Goal: Obtain resource: Obtain resource

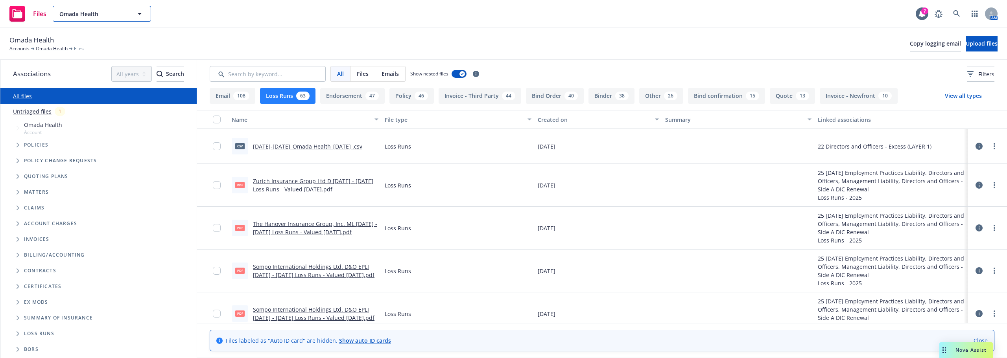
click at [143, 11] on icon "button" at bounding box center [139, 13] width 9 height 9
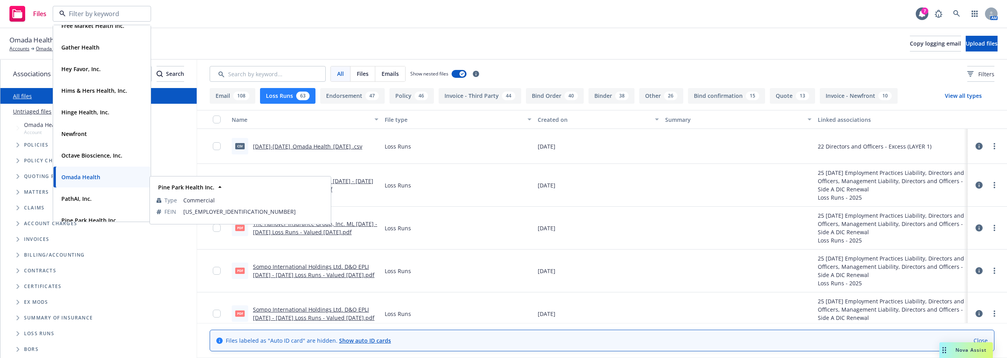
scroll to position [197, 0]
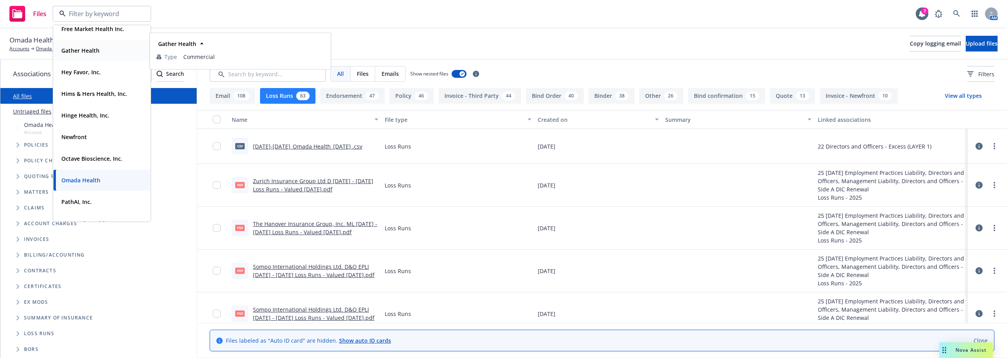
click at [88, 47] on strong "Gather Health" at bounding box center [80, 50] width 38 height 7
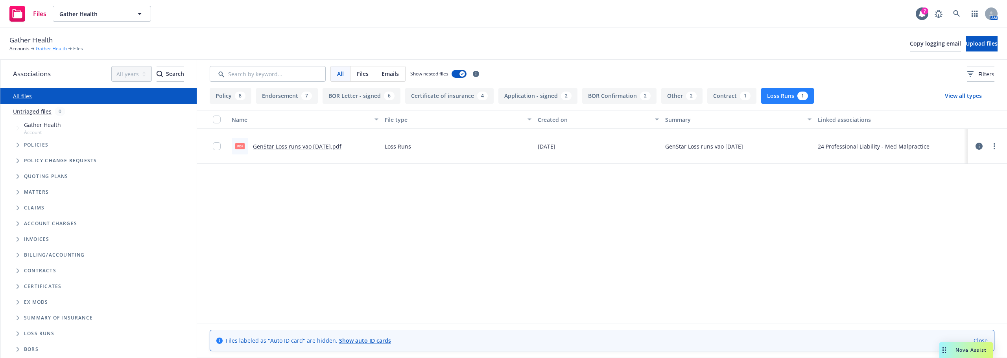
click at [55, 48] on link "Gather Health" at bounding box center [51, 48] width 31 height 7
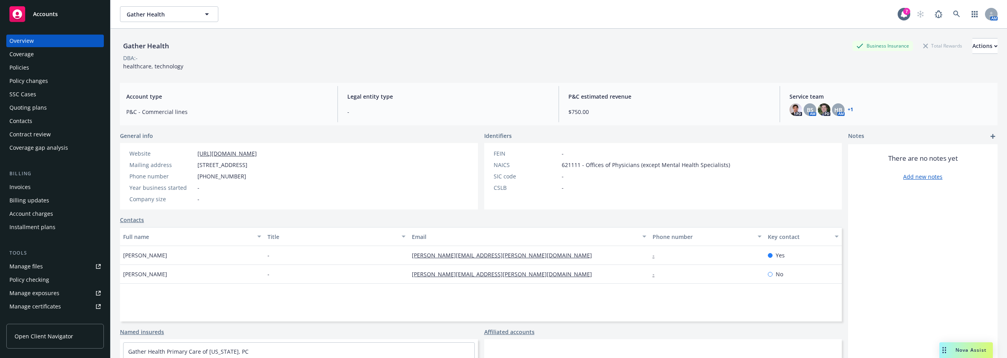
click at [37, 67] on div "Policies" at bounding box center [54, 67] width 91 height 13
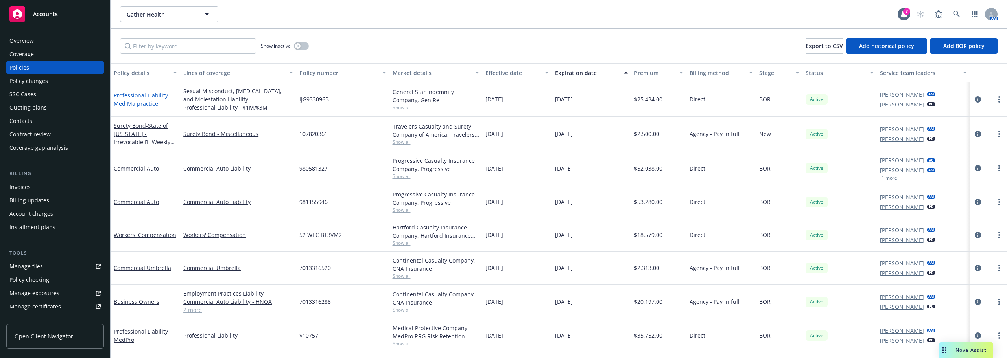
click at [138, 105] on span "- Med Malpractice" at bounding box center [142, 100] width 56 height 16
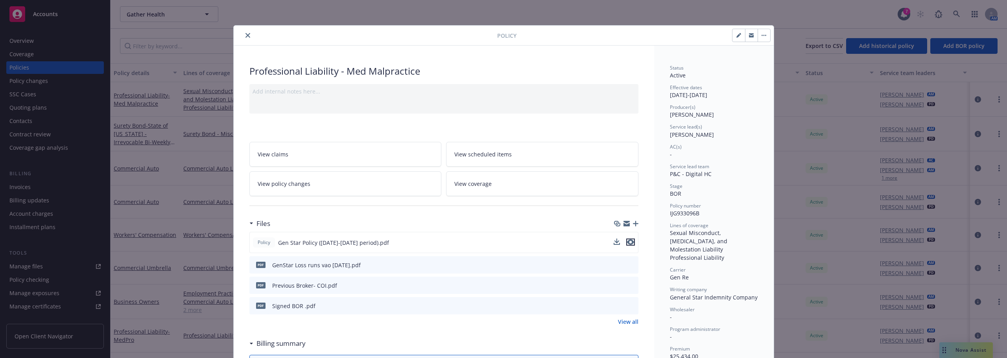
click at [627, 241] on icon "preview file" at bounding box center [630, 242] width 7 height 6
click at [245, 40] on button "close" at bounding box center [247, 35] width 9 height 9
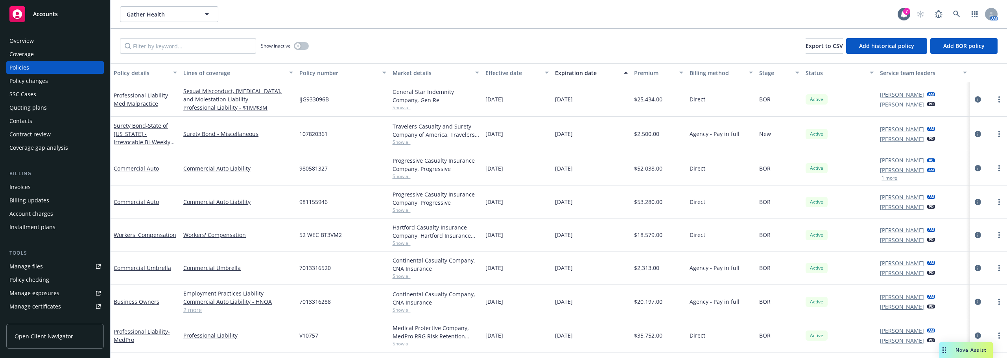
click at [175, 217] on div "Commercial Auto" at bounding box center [145, 202] width 70 height 33
click at [139, 300] on link "Business Owners" at bounding box center [137, 301] width 46 height 7
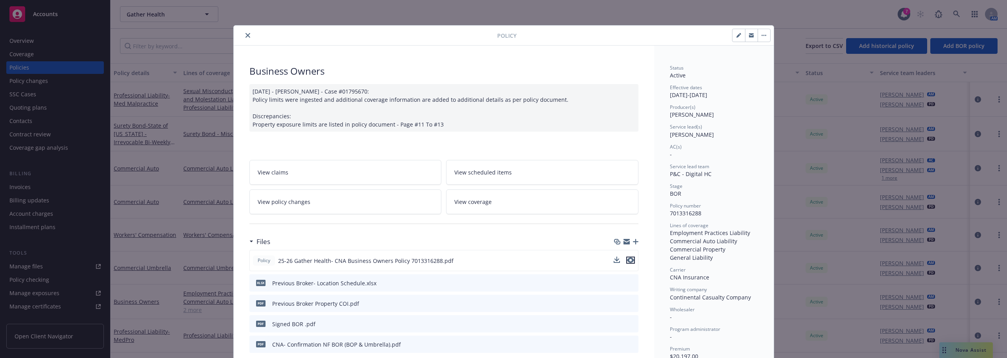
click at [628, 262] on icon "preview file" at bounding box center [630, 261] width 7 height 6
